Goal: Task Accomplishment & Management: Complete application form

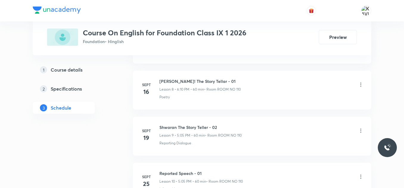
scroll to position [796, 0]
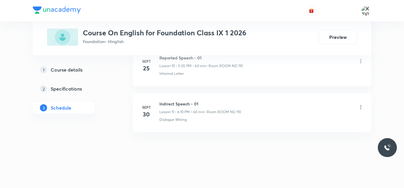
click at [172, 101] on h6 "Indirect Speech - 01" at bounding box center [200, 104] width 82 height 6
copy h6 "Indirect Speech - 01"
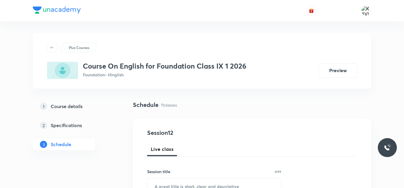
scroll to position [61, 0]
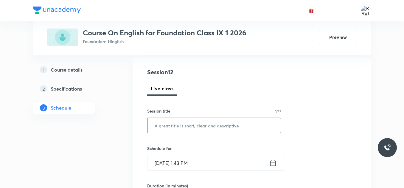
click at [164, 130] on input "text" at bounding box center [213, 125] width 133 height 15
paste input "Indirect Speech - 01"
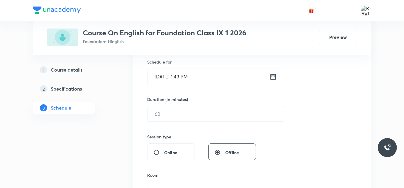
scroll to position [150, 0]
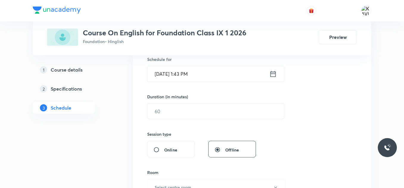
type input "Indirect Speech - 02"
click at [274, 74] on icon at bounding box center [272, 74] width 7 height 8
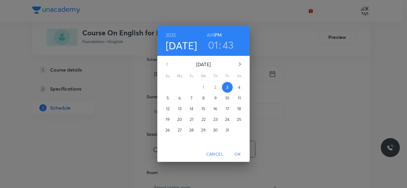
click at [216, 47] on h3 "01" at bounding box center [213, 45] width 10 height 13
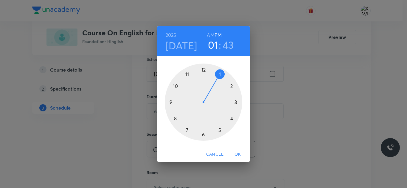
drag, startPoint x: 220, startPoint y: 130, endPoint x: 211, endPoint y: 94, distance: 36.6
click at [220, 130] on div at bounding box center [203, 102] width 77 height 77
click at [219, 78] on div at bounding box center [203, 102] width 77 height 77
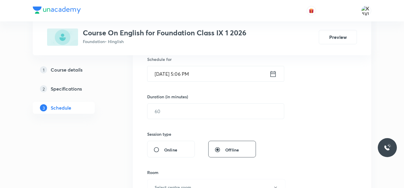
click at [270, 73] on icon at bounding box center [272, 74] width 7 height 8
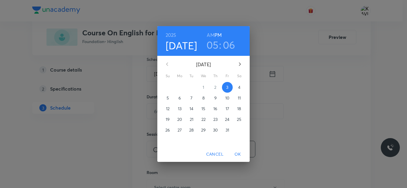
click at [231, 45] on h3 "06" at bounding box center [229, 45] width 13 height 13
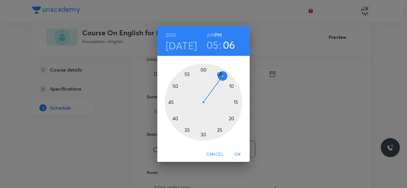
click at [219, 75] on div at bounding box center [203, 102] width 77 height 77
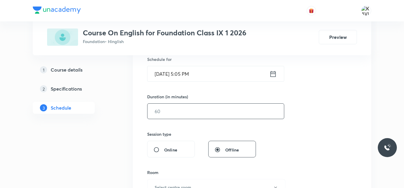
click at [195, 118] on input "text" at bounding box center [215, 111] width 136 height 15
type input "9"
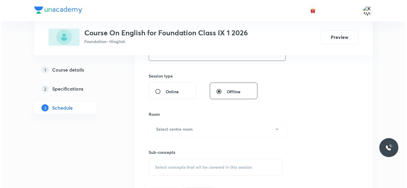
scroll to position [210, 0]
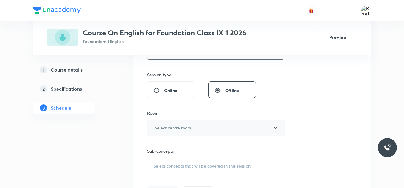
type input "60"
click at [182, 129] on h6 "Select centre room" at bounding box center [173, 128] width 37 height 6
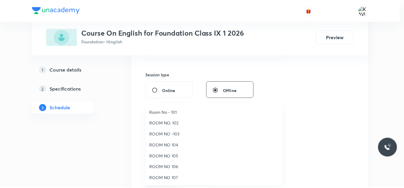
scroll to position [30, 0]
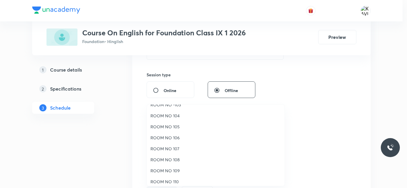
drag, startPoint x: 172, startPoint y: 183, endPoint x: 179, endPoint y: 172, distance: 12.8
click at [172, 183] on span "ROOM NO 110" at bounding box center [215, 182] width 130 height 6
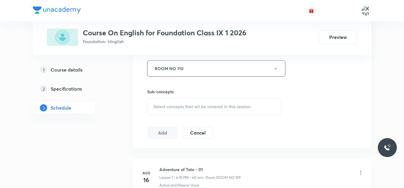
click at [182, 107] on span "Select concepts that wil be covered in this session" at bounding box center [201, 107] width 97 height 5
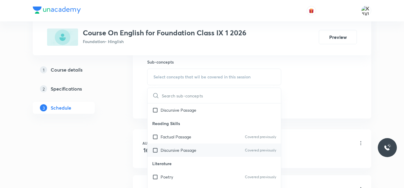
scroll to position [231, 0]
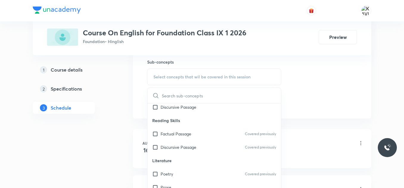
drag, startPoint x: 189, startPoint y: 132, endPoint x: 346, endPoint y: 79, distance: 165.1
click at [191, 131] on p "Factual Passage" at bounding box center [175, 134] width 31 height 6
checkbox input "true"
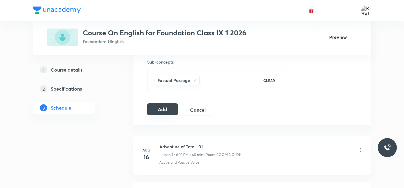
click at [167, 111] on button "Add" at bounding box center [162, 110] width 31 height 12
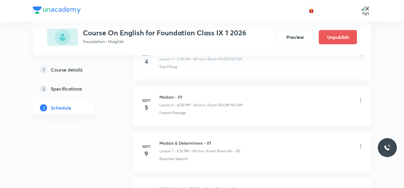
scroll to position [569, 0]
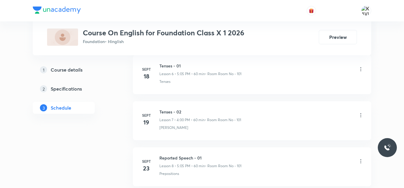
scroll to position [658, 0]
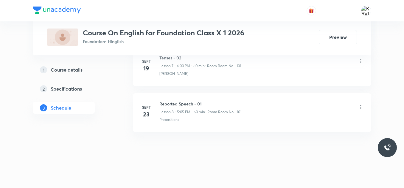
click at [196, 104] on h6 "Reported Speech - 01" at bounding box center [200, 104] width 82 height 6
copy h6 "Reported Speech - 01"
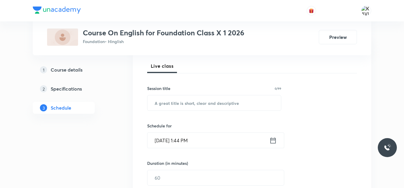
scroll to position [84, 0]
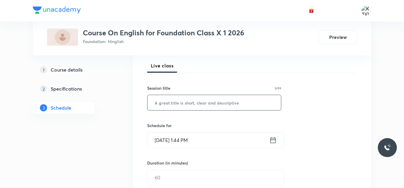
click at [206, 102] on input "text" at bounding box center [213, 102] width 133 height 15
paste input "Reported Speech - 01"
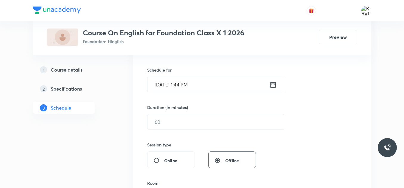
scroll to position [143, 0]
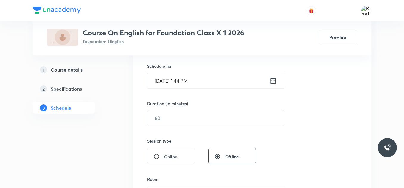
type input "Reported Speech - 02"
click at [275, 82] on icon at bounding box center [272, 81] width 7 height 8
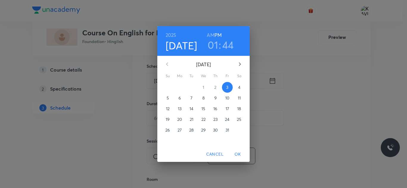
click at [212, 46] on h3 "01" at bounding box center [213, 45] width 10 height 13
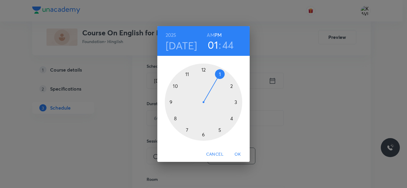
click at [233, 119] on div at bounding box center [203, 102] width 77 height 77
click at [204, 75] on div at bounding box center [203, 102] width 77 height 77
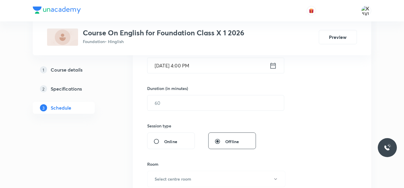
scroll to position [173, 0]
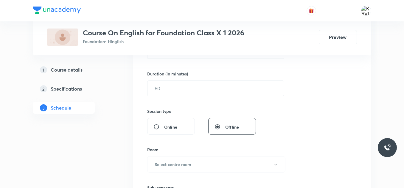
click at [147, 81] on div "Duration (in minutes) ​" at bounding box center [201, 84] width 109 height 26
click at [178, 95] on input "text" at bounding box center [215, 88] width 136 height 15
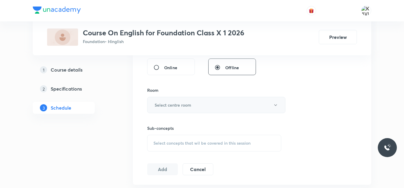
type input "60"
click at [185, 102] on h6 "Select centre room" at bounding box center [173, 105] width 37 height 6
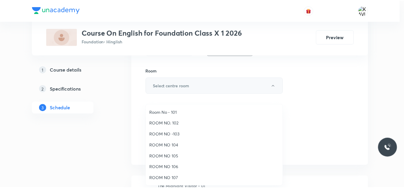
scroll to position [262, 0]
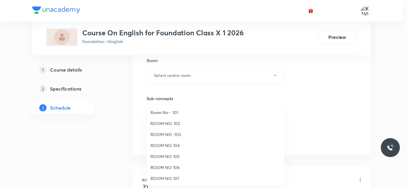
click at [185, 115] on span "Room No - 101" at bounding box center [215, 113] width 130 height 6
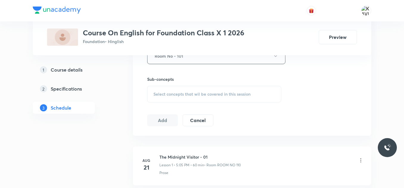
scroll to position [292, 0]
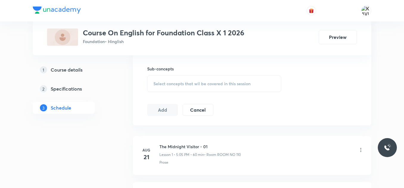
click at [181, 80] on div "Select concepts that wil be covered in this session" at bounding box center [214, 84] width 134 height 17
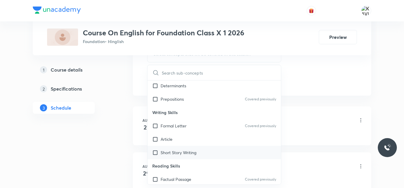
scroll to position [208, 0]
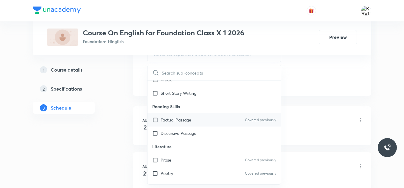
click at [213, 124] on div "Factual Passage Covered previously" at bounding box center [213, 119] width 133 height 13
checkbox input "true"
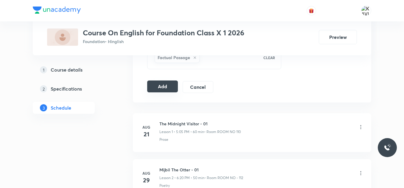
click at [157, 88] on button "Add" at bounding box center [162, 87] width 31 height 12
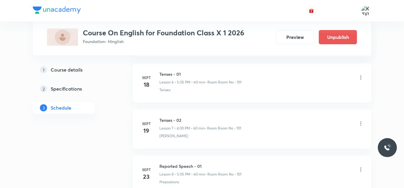
scroll to position [431, 0]
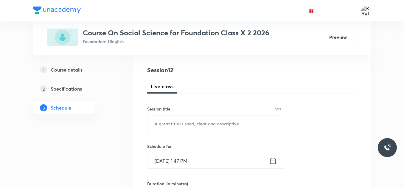
scroll to position [64, 0]
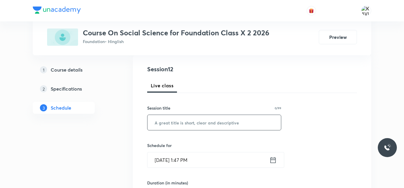
click at [175, 125] on input "text" at bounding box center [213, 122] width 133 height 15
paste input "Water resources (Geography"
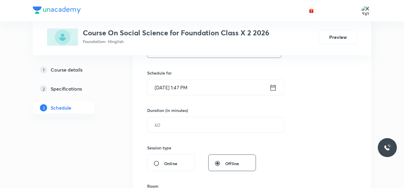
scroll to position [150, 0]
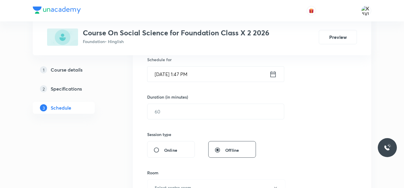
type input "Water resources (Geography) - 01"
click at [270, 76] on icon at bounding box center [272, 74] width 7 height 8
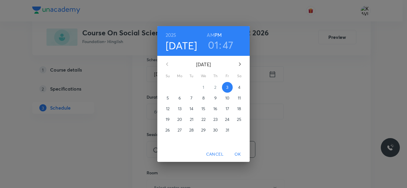
click at [215, 48] on h3 "01" at bounding box center [213, 45] width 10 height 13
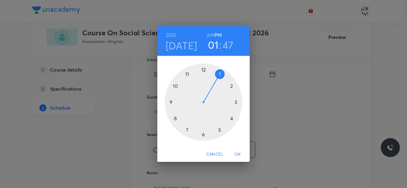
click at [220, 130] on div at bounding box center [203, 102] width 77 height 77
click at [221, 76] on div at bounding box center [203, 102] width 77 height 77
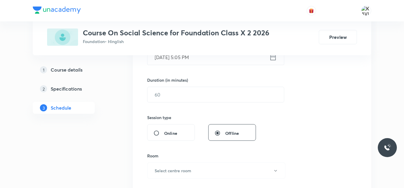
scroll to position [167, 0]
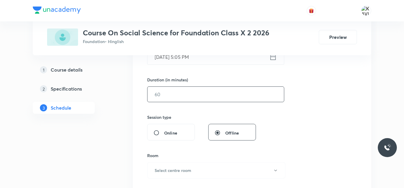
click at [179, 100] on input "text" at bounding box center [215, 94] width 136 height 15
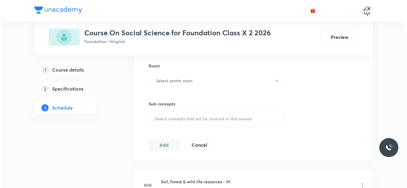
scroll to position [261, 0]
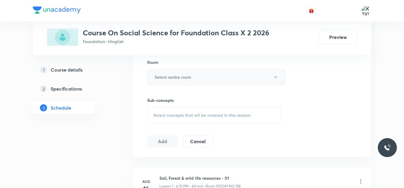
type input "60"
click at [169, 78] on h6 "Select centre room" at bounding box center [173, 77] width 37 height 6
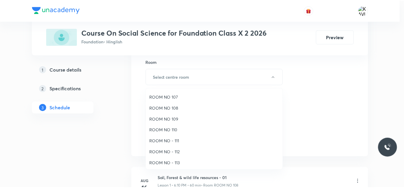
scroll to position [66, 0]
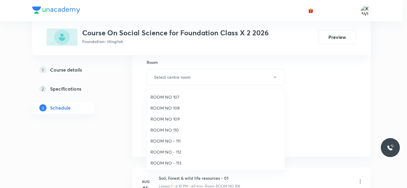
click at [178, 110] on span "ROOM NO 108" at bounding box center [215, 108] width 130 height 6
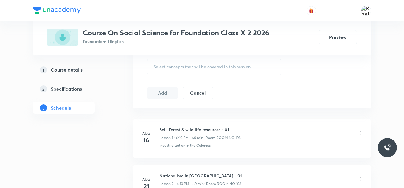
scroll to position [310, 0]
click at [192, 68] on span "Select concepts that wil be covered in this session" at bounding box center [201, 66] width 97 height 5
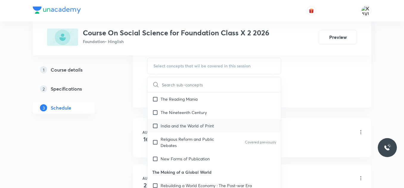
scroll to position [324, 0]
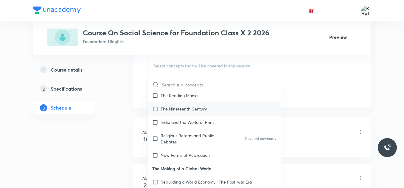
click at [184, 109] on p "The Nineteenth Century" at bounding box center [183, 109] width 46 height 6
checkbox input "true"
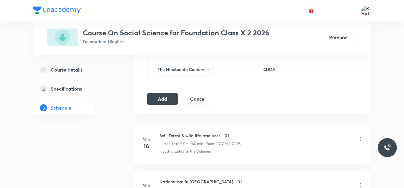
click at [166, 96] on button "Add" at bounding box center [162, 99] width 31 height 12
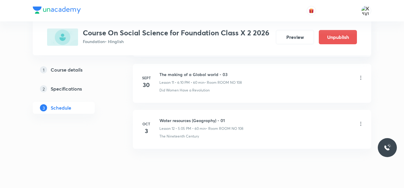
scroll to position [569, 0]
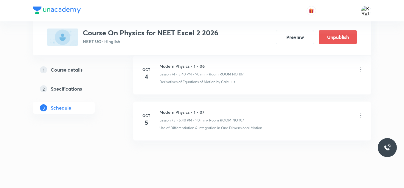
scroll to position [3750, 0]
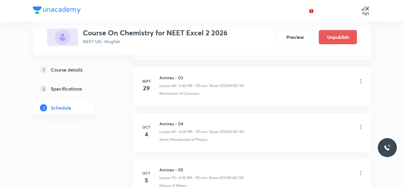
scroll to position [3519, 0]
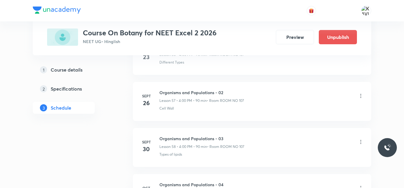
scroll to position [3012, 0]
